Goal: Navigation & Orientation: Find specific page/section

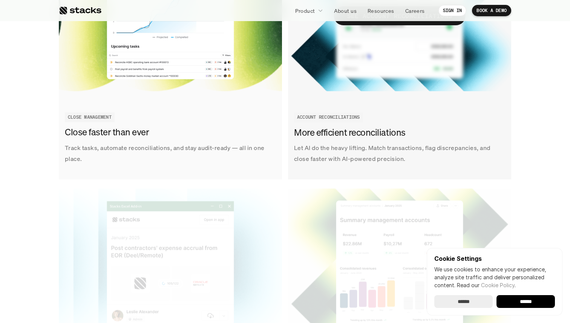
scroll to position [966, 0]
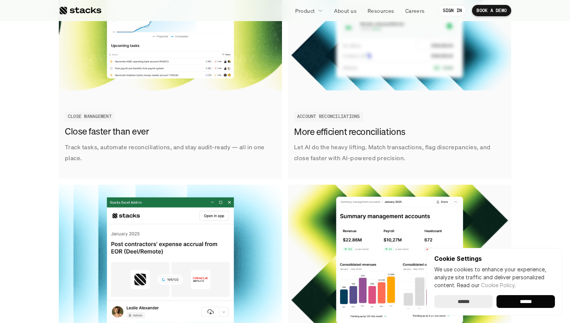
click at [528, 303] on input "******" at bounding box center [526, 301] width 58 height 13
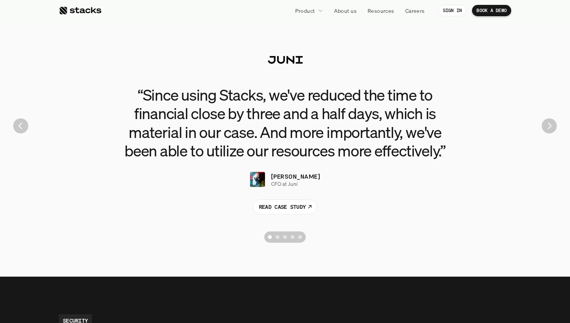
scroll to position [1690, 0]
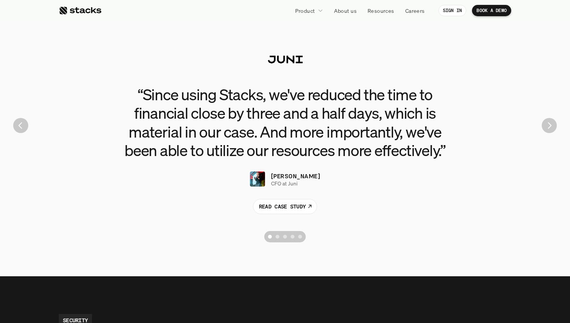
click at [549, 128] on img "Next" at bounding box center [549, 125] width 15 height 15
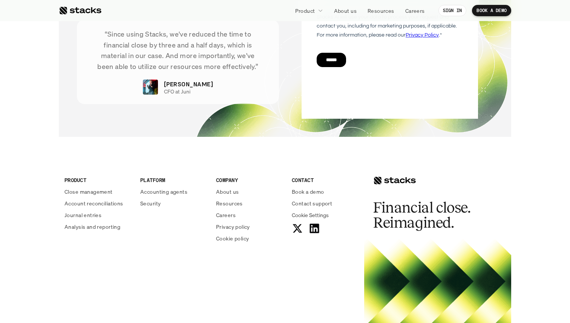
scroll to position [2727, 0]
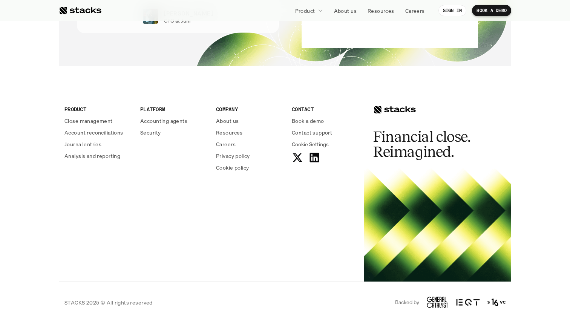
drag, startPoint x: 431, startPoint y: 206, endPoint x: 367, endPoint y: 221, distance: 66.0
click at [367, 221] on div at bounding box center [437, 225] width 147 height 113
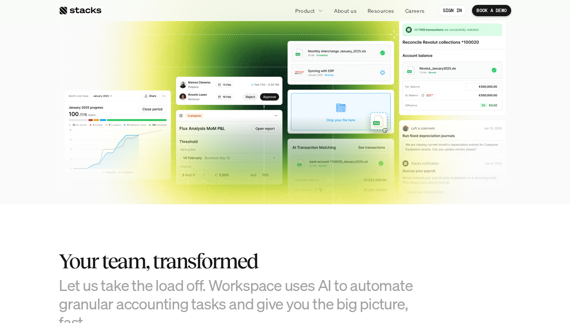
scroll to position [0, 0]
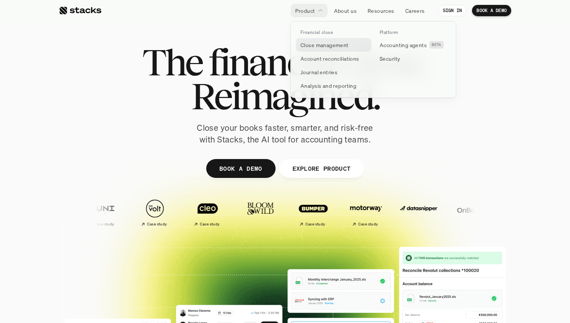
click at [329, 42] on p "Close management" at bounding box center [325, 45] width 48 height 8
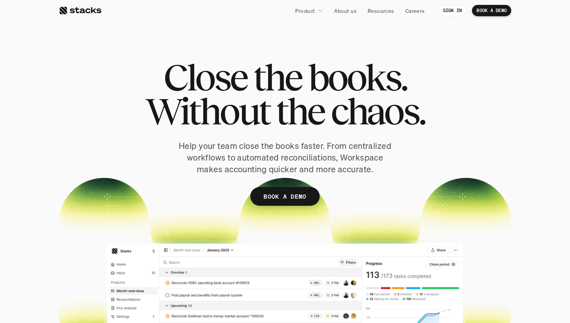
click at [93, 9] on div at bounding box center [80, 10] width 43 height 9
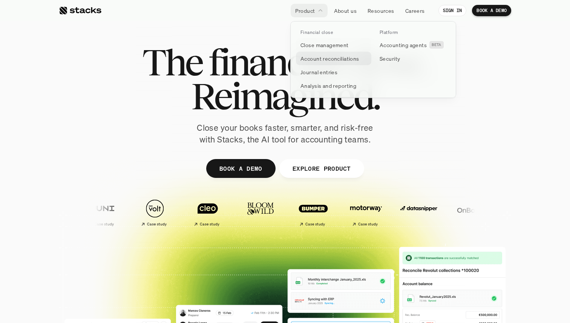
click at [324, 56] on p "Account reconciliations" at bounding box center [330, 59] width 59 height 8
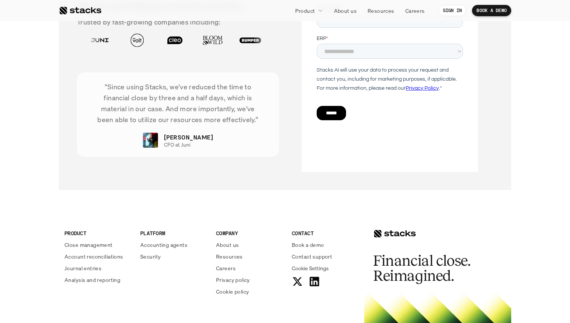
scroll to position [1869, 0]
